Goal: Information Seeking & Learning: Learn about a topic

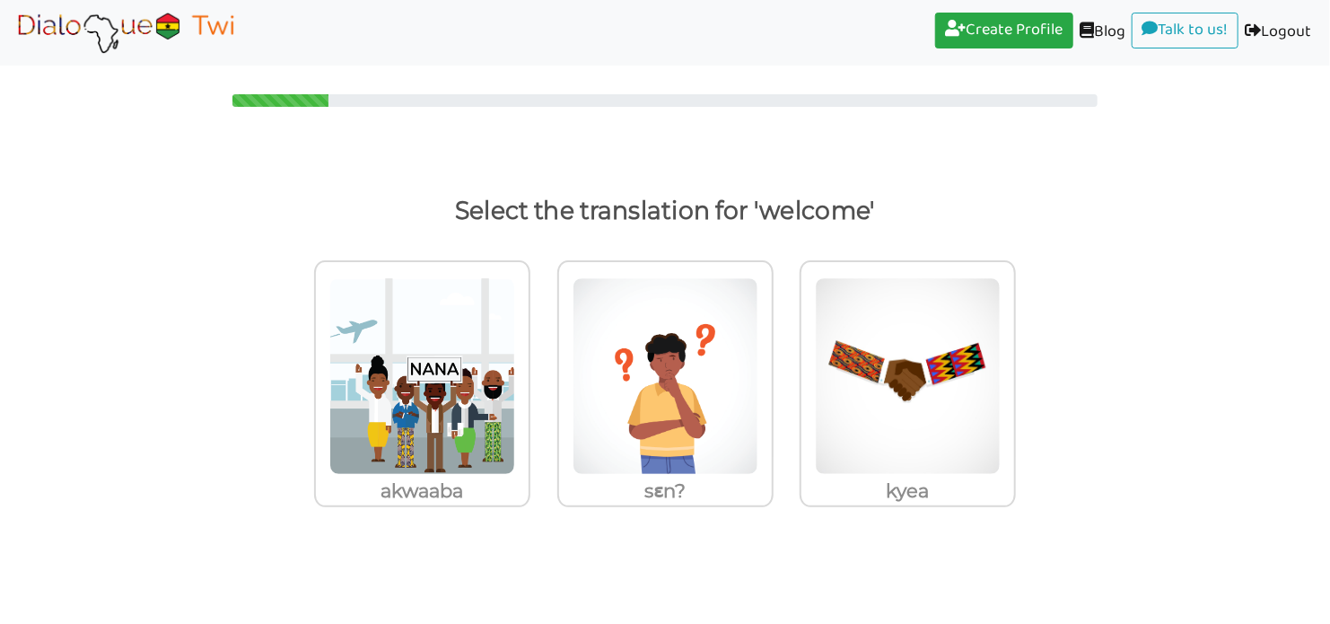
click at [465, 382] on img at bounding box center [422, 375] width 186 height 197
click at [529, 372] on input "akwaaba" at bounding box center [535, 365] width 13 height 13
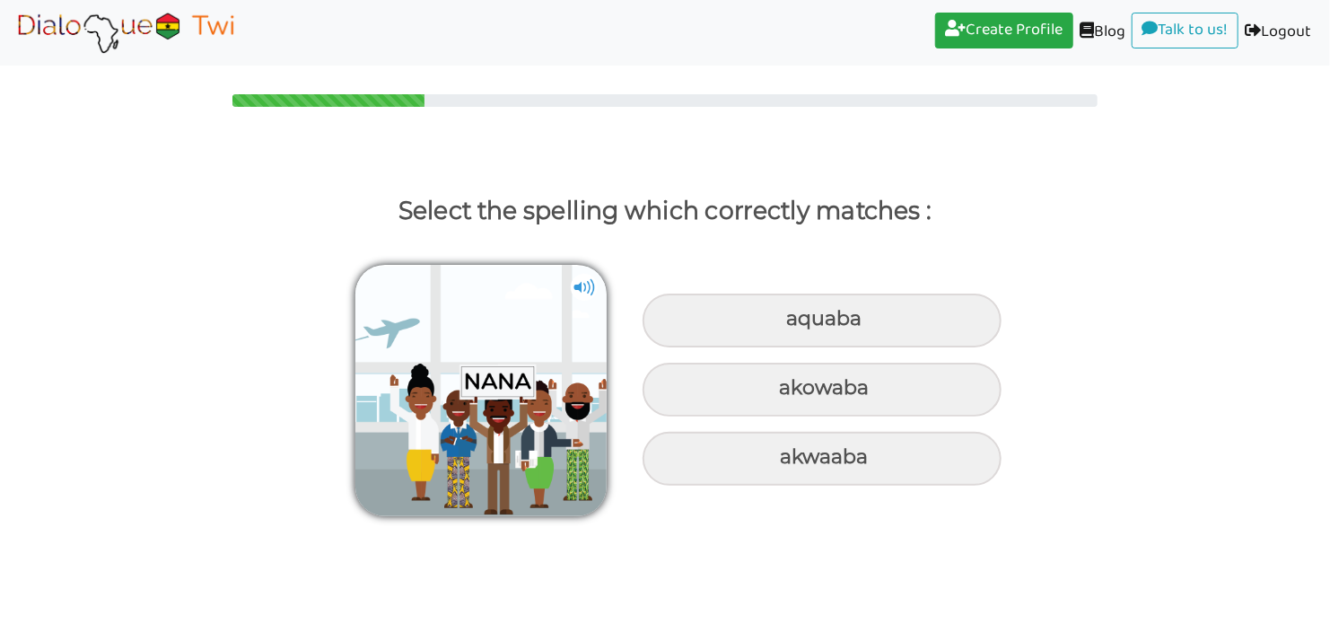
click at [893, 461] on div "akwaaba" at bounding box center [822, 459] width 359 height 54
click at [788, 461] on input "akwaaba" at bounding box center [782, 457] width 12 height 12
radio input "true"
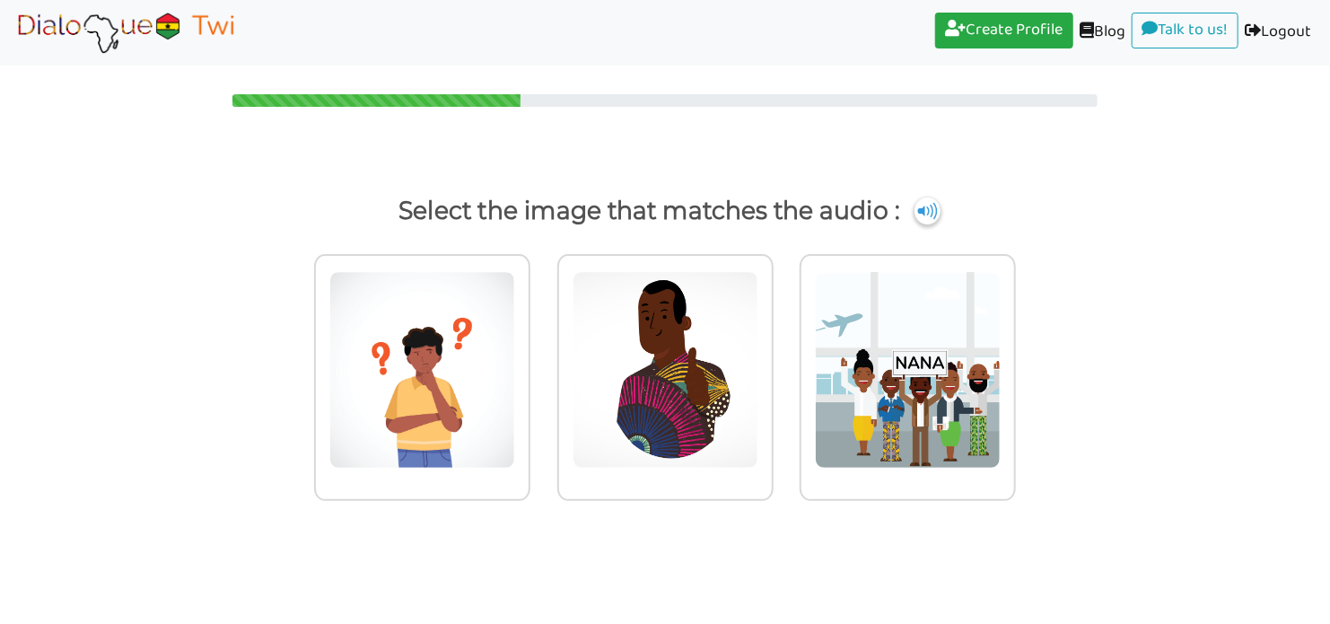
click at [895, 384] on img at bounding box center [908, 369] width 186 height 197
click at [1014, 366] on input "radio" at bounding box center [1020, 359] width 13 height 13
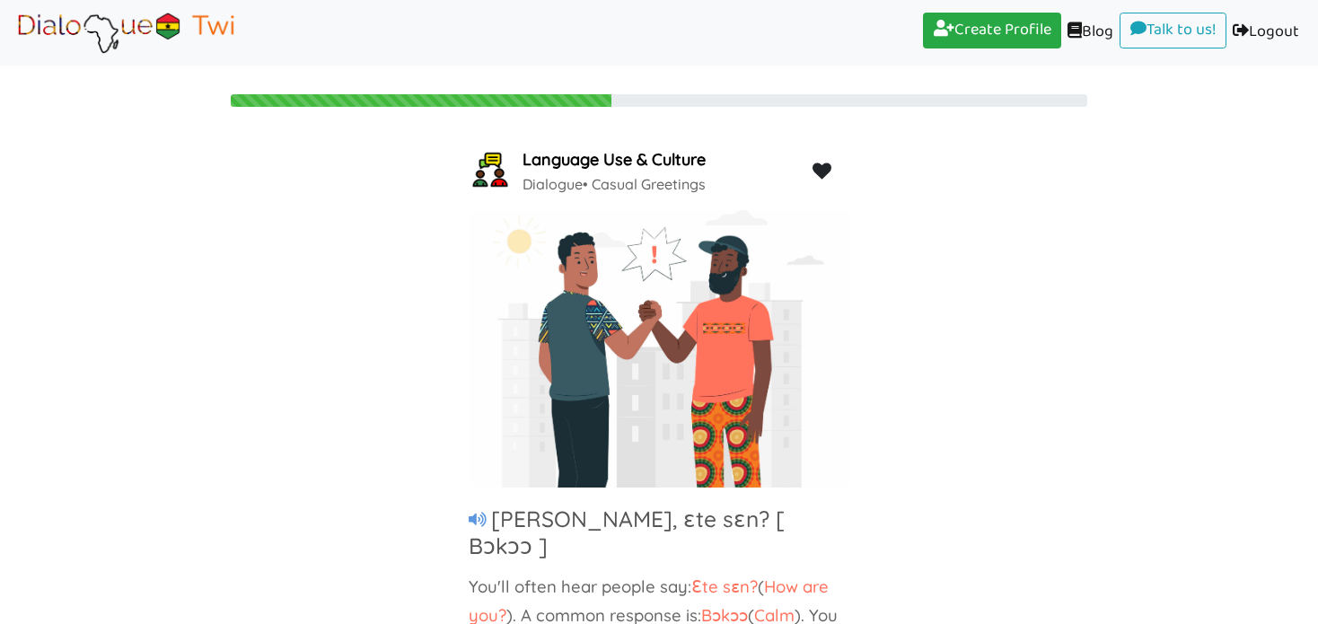
click at [1048, 226] on div "Language Use & Culture Dialogue • Casual Greetings [PERSON_NAME], ɛte sɛn? [ Bɔ…" at bounding box center [659, 391] width 1318 height 494
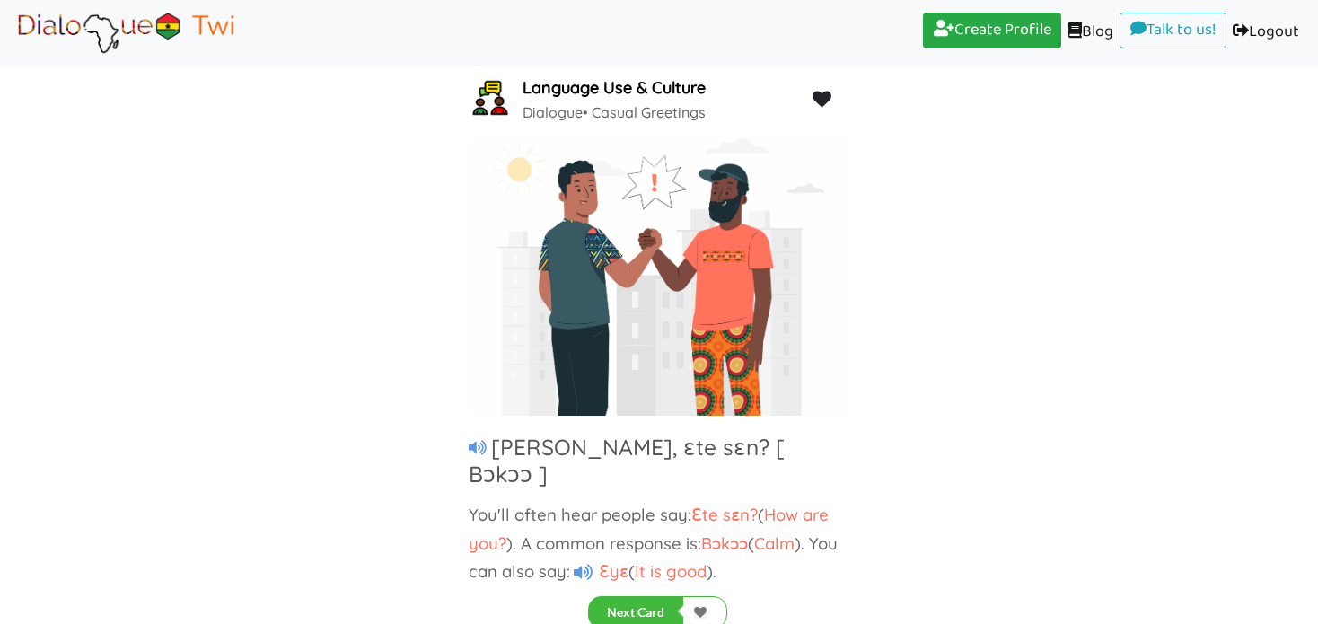
scroll to position [75, 0]
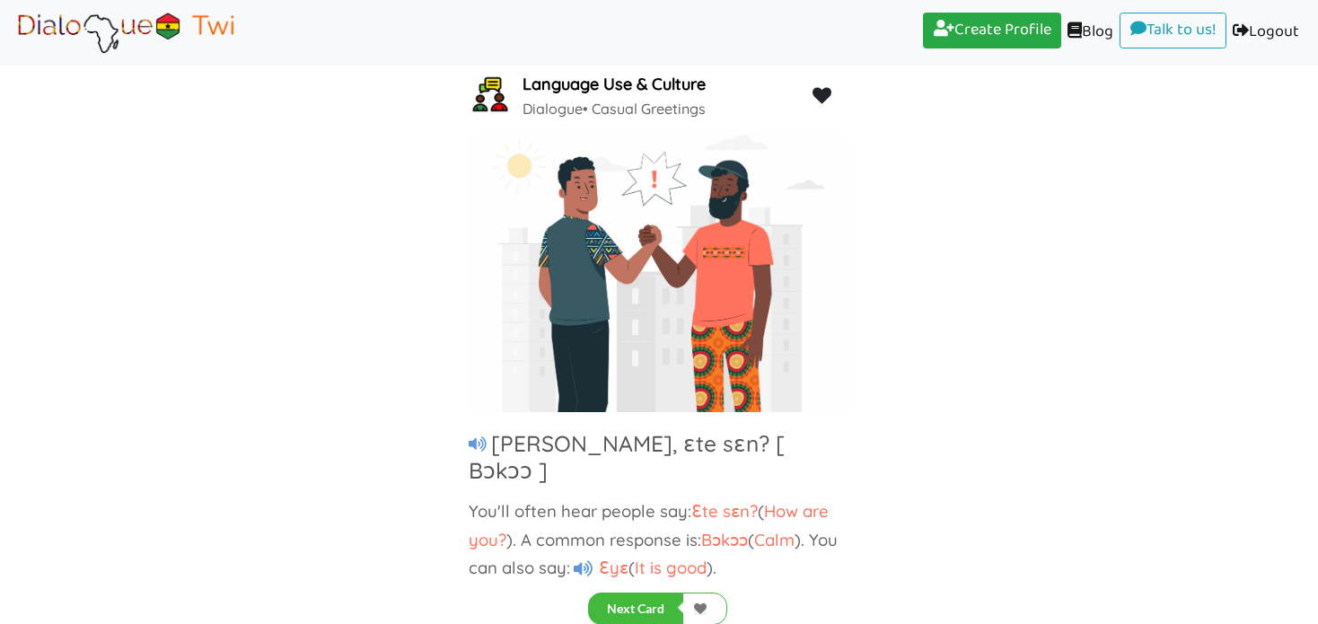
click at [1019, 422] on div "Language Use & Culture Dialogue • Casual Greetings [PERSON_NAME], ɛte sɛn? [ Bɔ…" at bounding box center [659, 316] width 1318 height 494
click at [642, 596] on button "Next Card" at bounding box center [635, 608] width 95 height 32
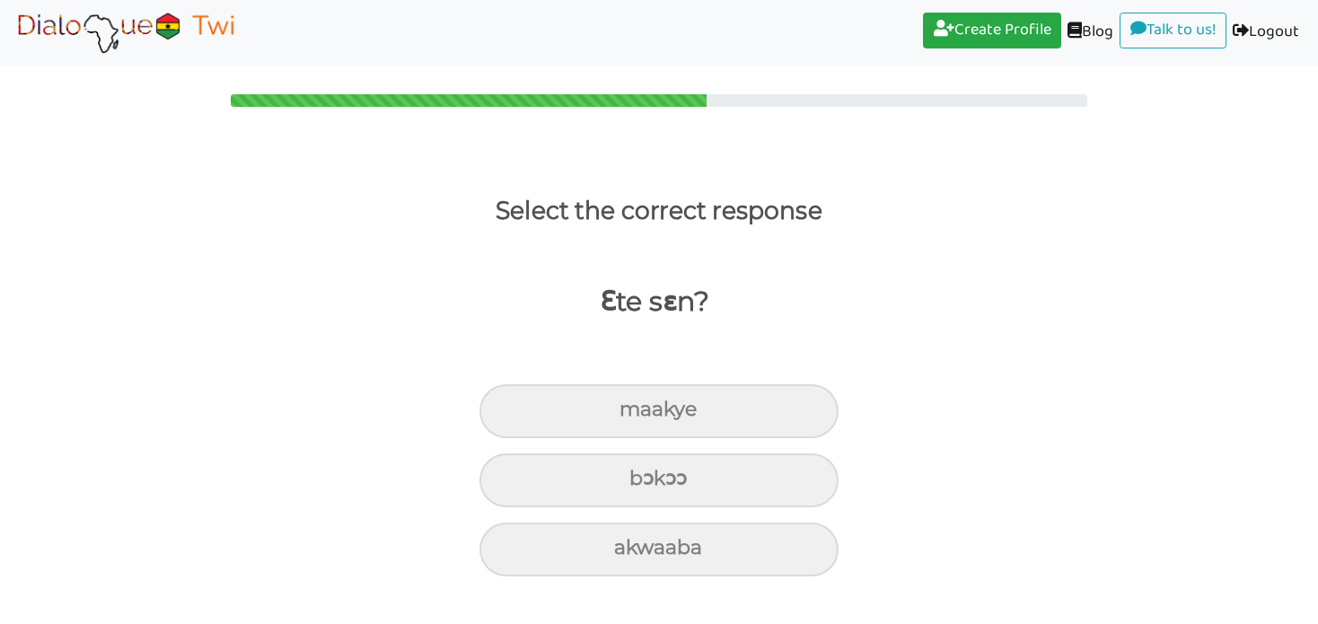
scroll to position [0, 0]
click at [706, 476] on div "bɔkɔɔ" at bounding box center [665, 480] width 359 height 54
click at [649, 476] on input "bɔkɔɔ" at bounding box center [643, 479] width 12 height 12
radio input "true"
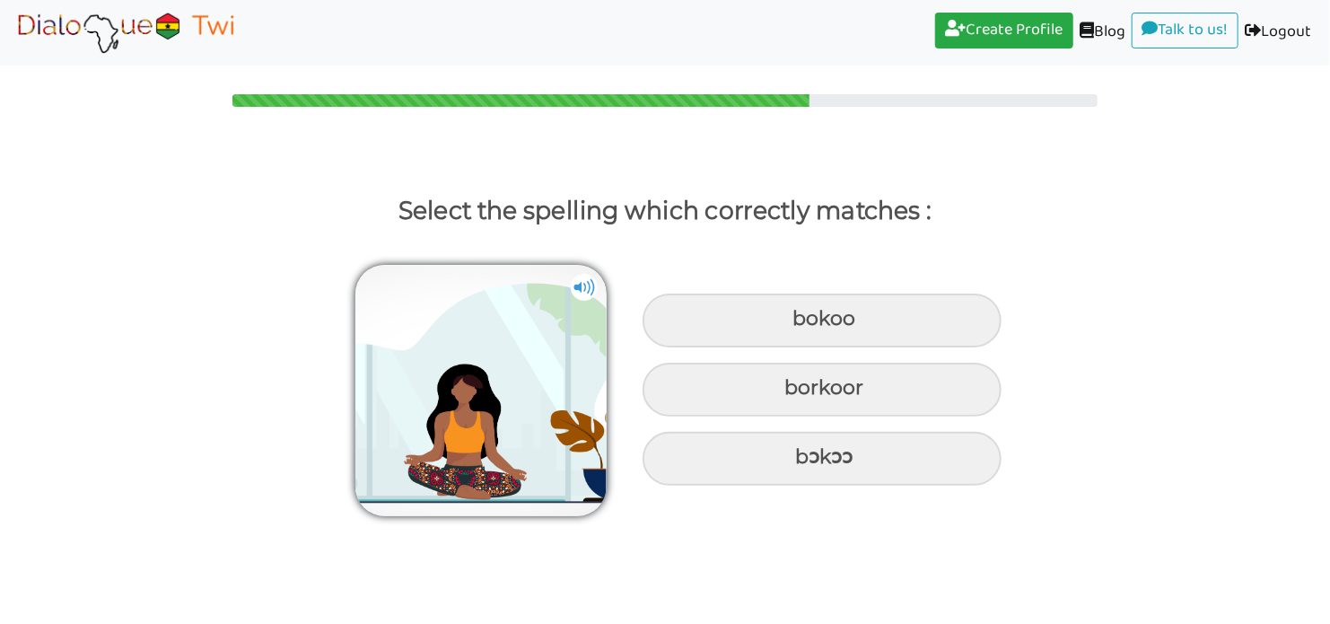
click at [866, 454] on div "bɔkɔɔ" at bounding box center [822, 459] width 359 height 54
click at [803, 454] on input "bɔkɔɔ" at bounding box center [798, 457] width 12 height 12
radio input "true"
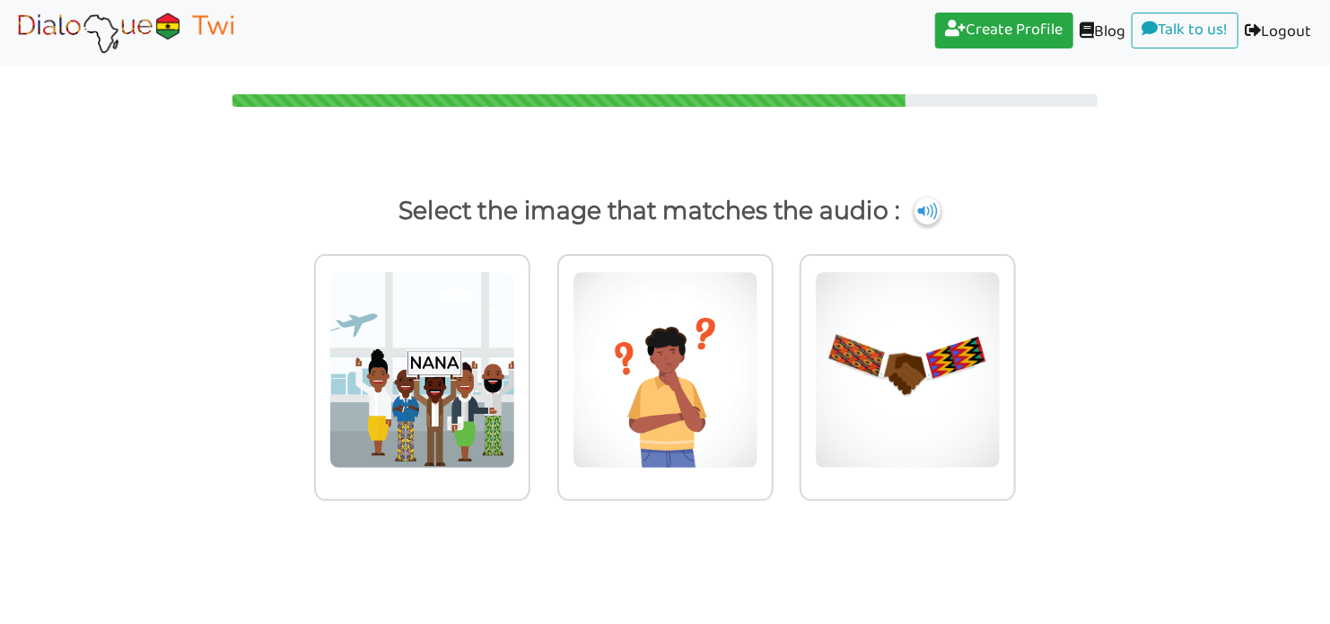
click at [382, 417] on img at bounding box center [422, 369] width 186 height 197
click at [529, 366] on input "radio" at bounding box center [535, 359] width 13 height 13
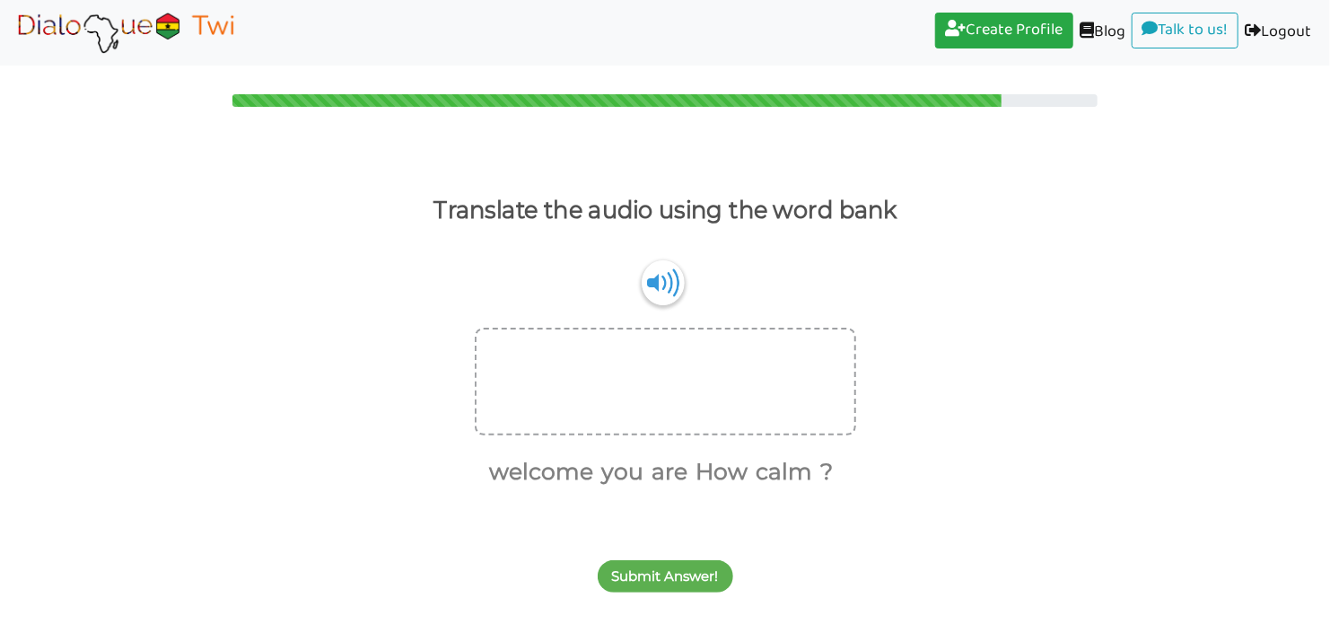
click at [711, 469] on button "How" at bounding box center [719, 472] width 58 height 34
click at [694, 469] on button "are" at bounding box center [697, 472] width 42 height 34
click at [663, 467] on button "you" at bounding box center [672, 472] width 48 height 34
click at [749, 471] on button "?" at bounding box center [747, 472] width 19 height 34
click at [674, 584] on button "Submit Answer!" at bounding box center [666, 576] width 136 height 32
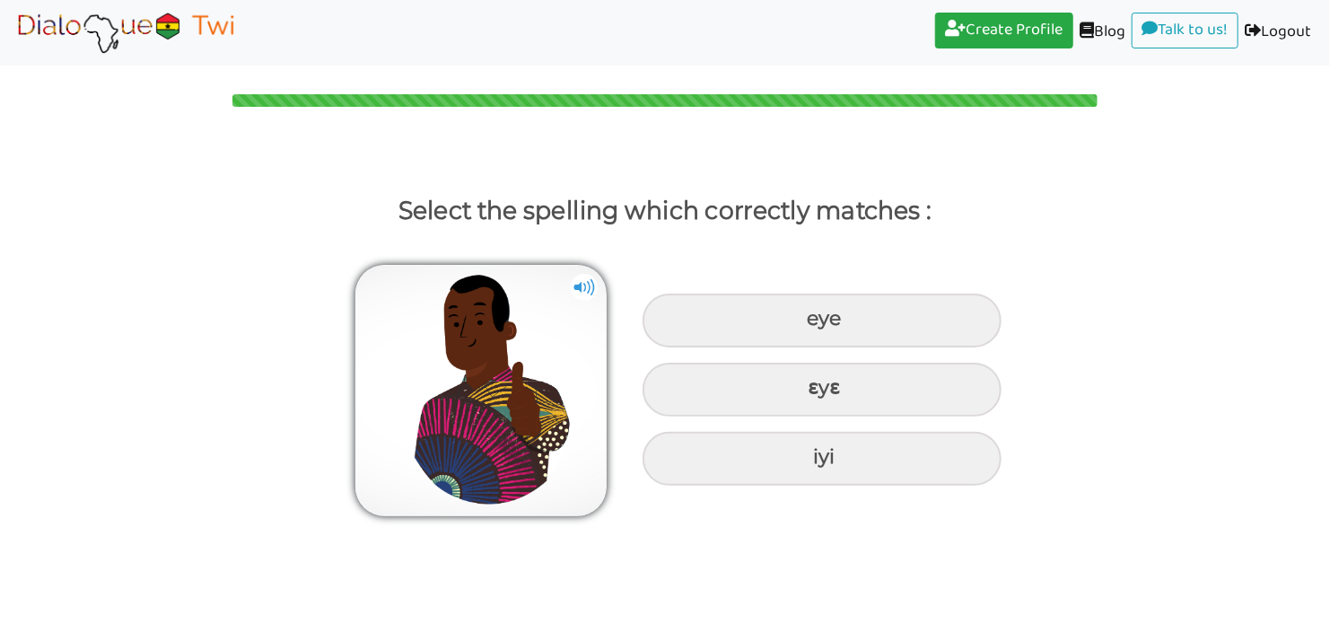
click at [911, 385] on div "ɛyɛ" at bounding box center [822, 390] width 359 height 54
click at [816, 385] on input "ɛyɛ" at bounding box center [810, 388] width 12 height 12
radio input "true"
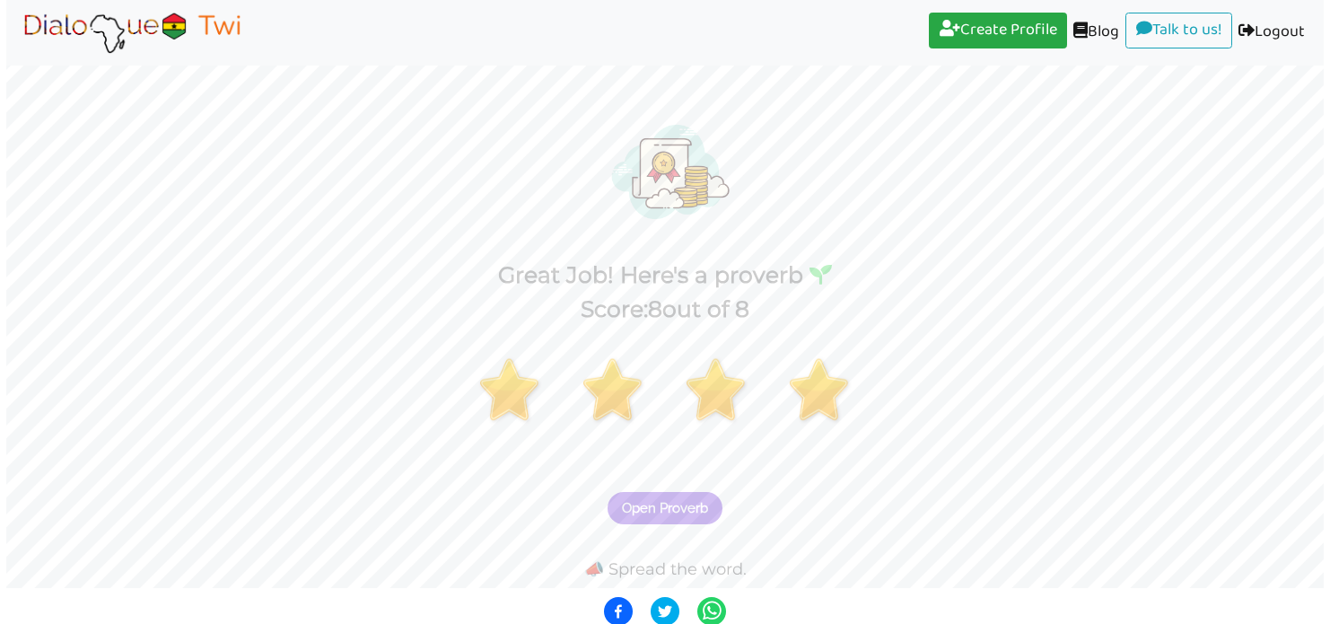
scroll to position [42, 0]
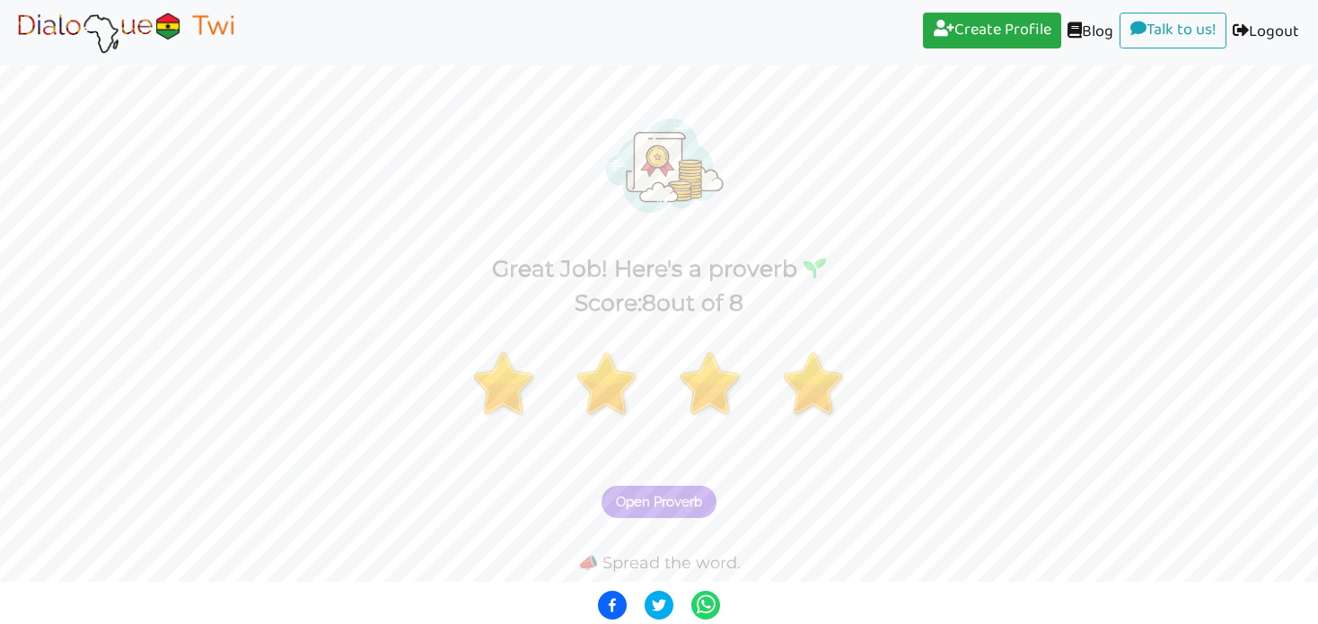
click at [650, 503] on span "Open Proverb" at bounding box center [659, 502] width 86 height 16
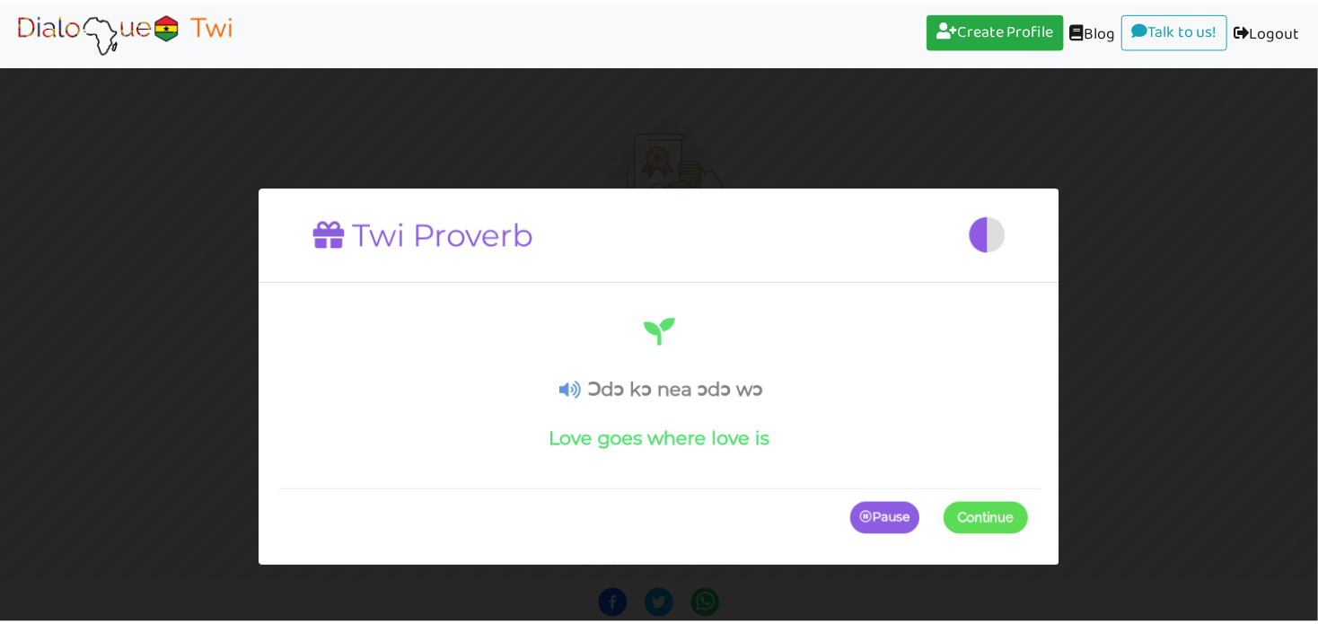
scroll to position [0, 0]
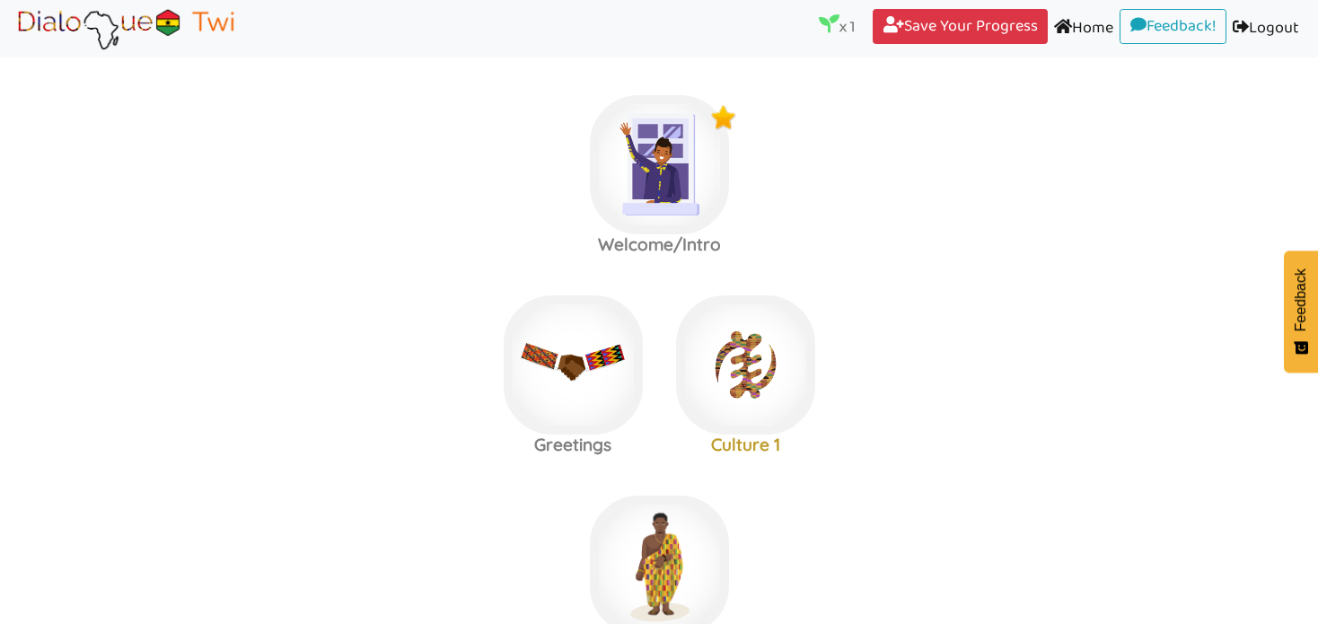
click at [950, 285] on label "Greetings Culture 1" at bounding box center [659, 365] width 1318 height 194
click at [939, 26] on link "Save Your Progress (current)" at bounding box center [959, 27] width 175 height 36
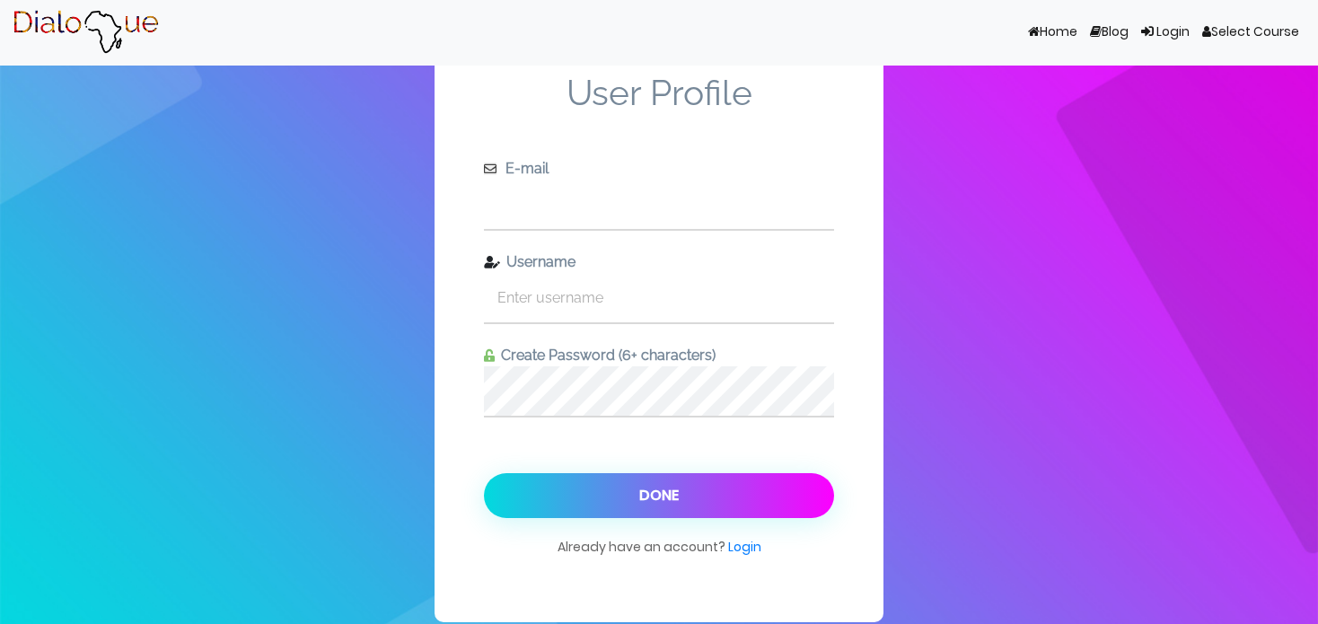
click at [552, 200] on input "text" at bounding box center [659, 204] width 350 height 49
type input "[EMAIL_ADDRESS][DOMAIN_NAME]"
click at [546, 300] on input "text" at bounding box center [659, 297] width 350 height 49
type input "pini"
click at [659, 480] on button "Done" at bounding box center [659, 495] width 350 height 45
